Goal: Information Seeking & Learning: Learn about a topic

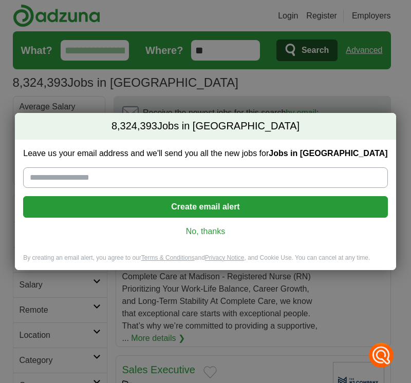
click at [199, 232] on link "No, thanks" at bounding box center [204, 231] width 347 height 11
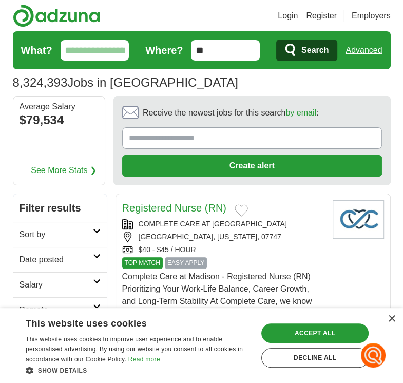
click at [108, 50] on input "What?" at bounding box center [95, 50] width 69 height 21
type input "*"
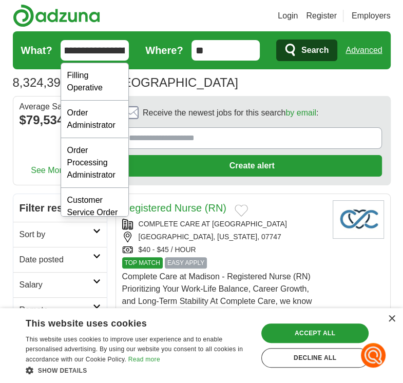
scroll to position [0, 20]
type input "**********"
click at [276, 40] on button "Search" at bounding box center [306, 51] width 61 height 22
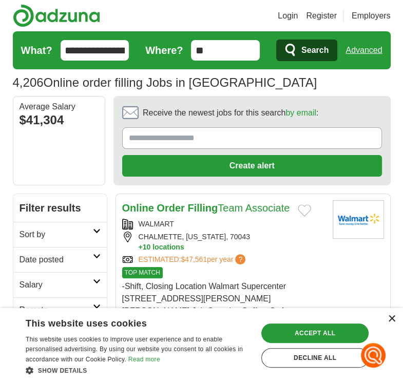
click at [391, 320] on div "×" at bounding box center [391, 319] width 8 height 8
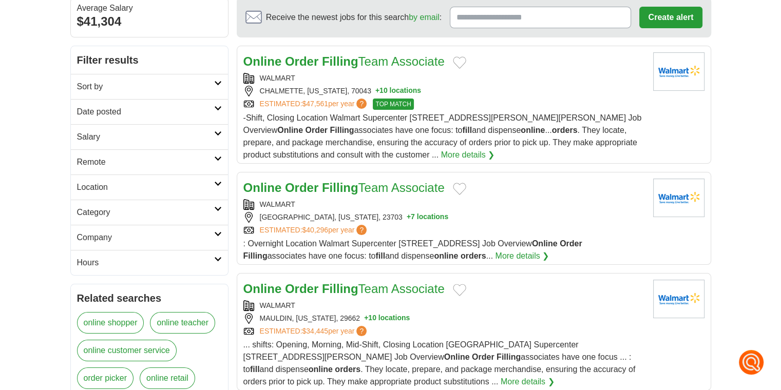
scroll to position [103, 0]
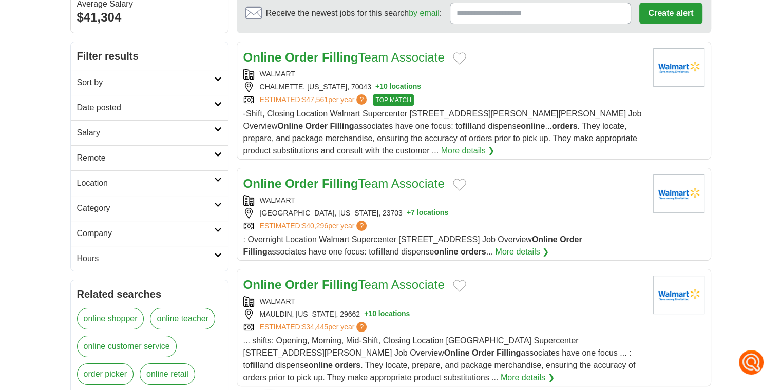
click at [402, 151] on link "More details ❯" at bounding box center [468, 151] width 54 height 12
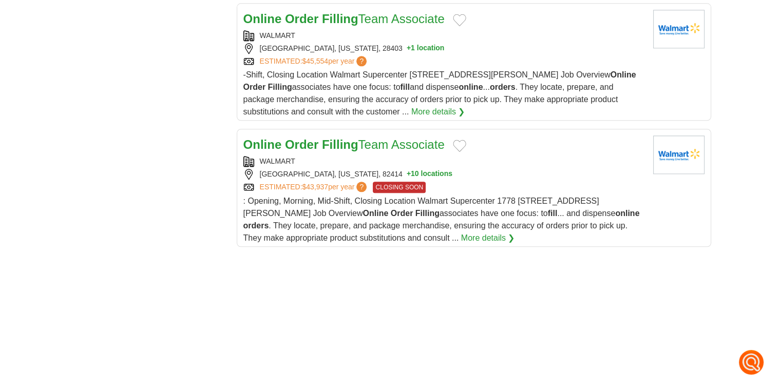
scroll to position [1129, 0]
